Goal: Task Accomplishment & Management: Use online tool/utility

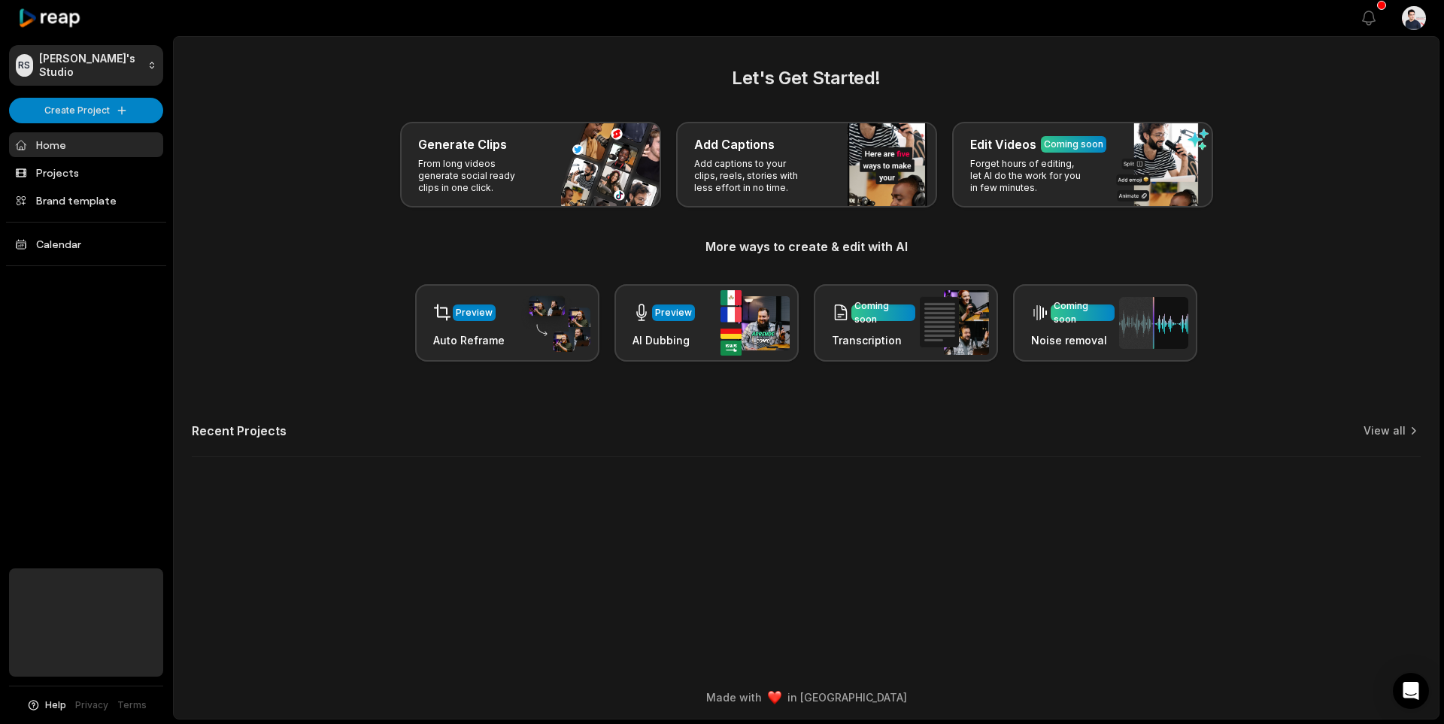
click at [577, 521] on main "Let's Get Started! Generate Clips From long videos generate social ready clips …" at bounding box center [806, 356] width 1265 height 639
click at [64, 132] on link "Home" at bounding box center [86, 144] width 154 height 25
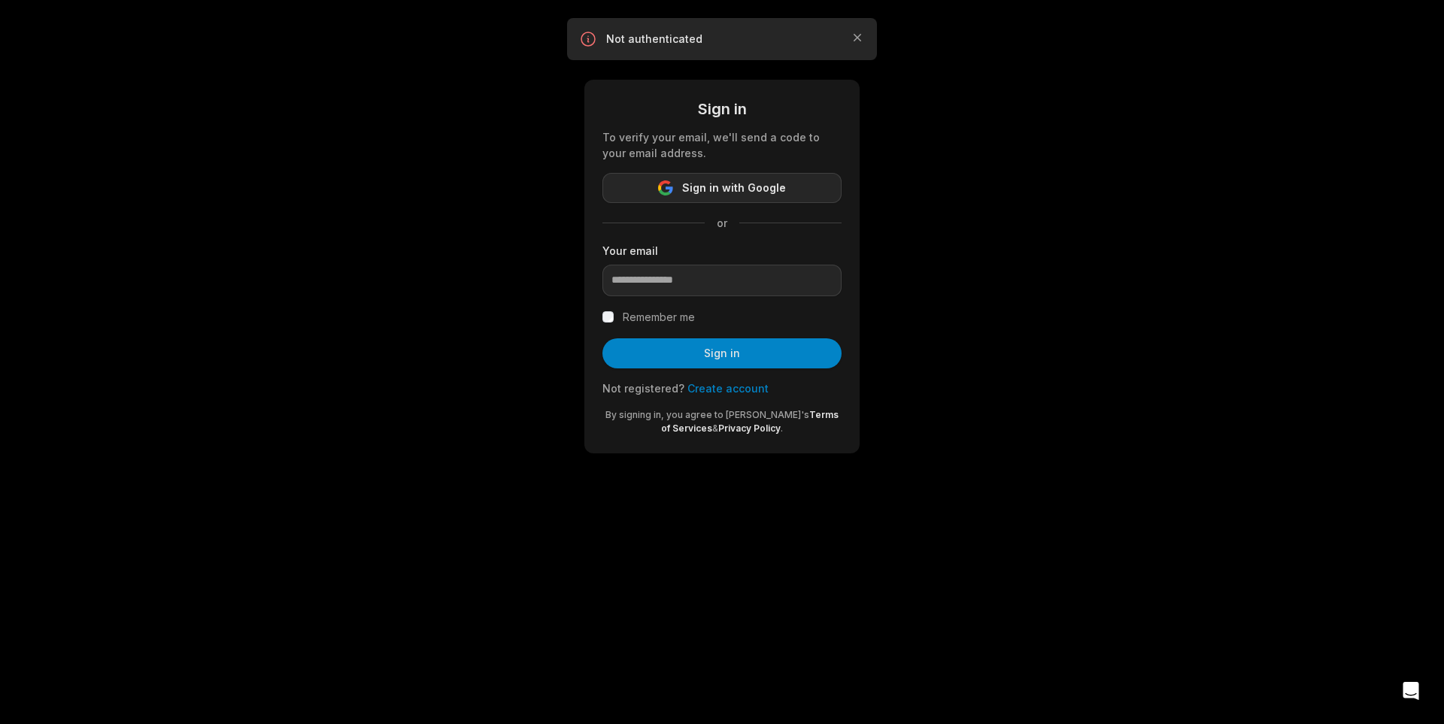
click at [706, 184] on span "Sign in with Google" at bounding box center [734, 188] width 104 height 18
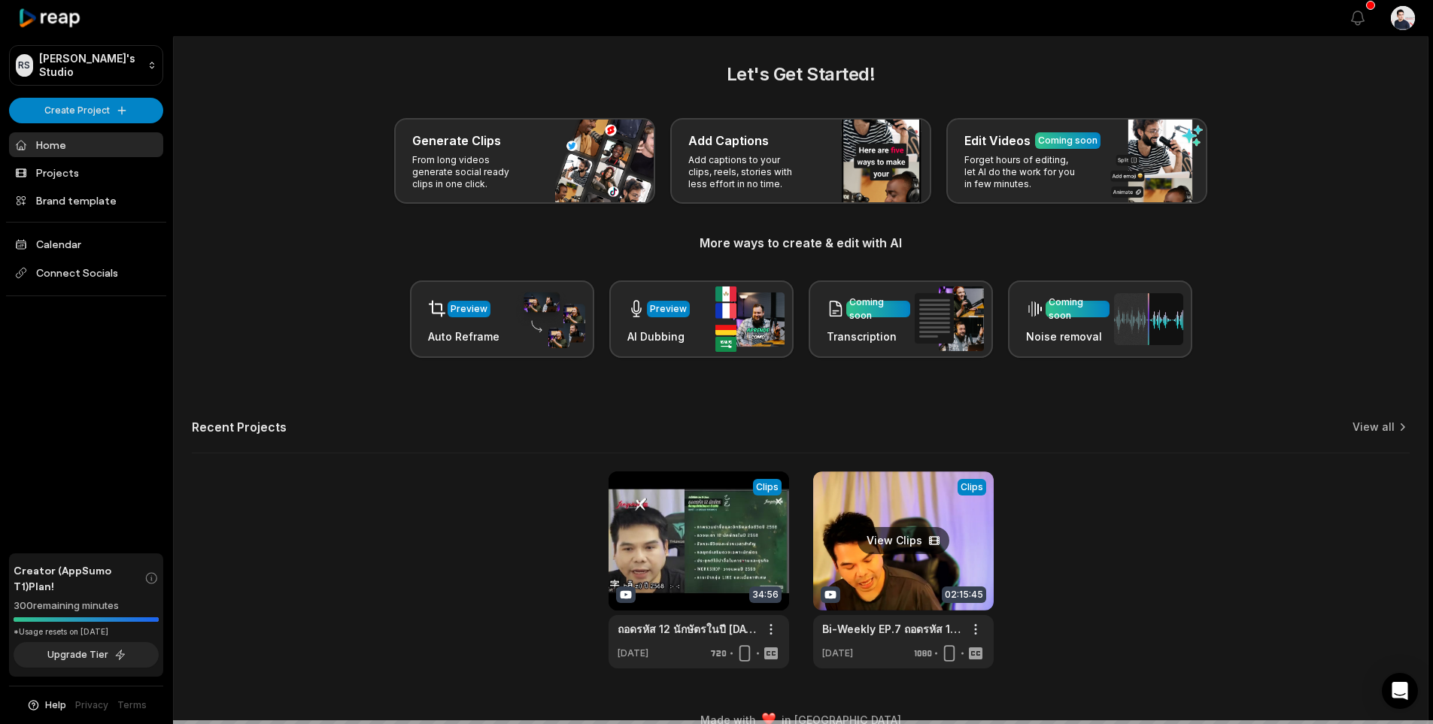
scroll to position [5, 0]
